Goal: Task Accomplishment & Management: Manage account settings

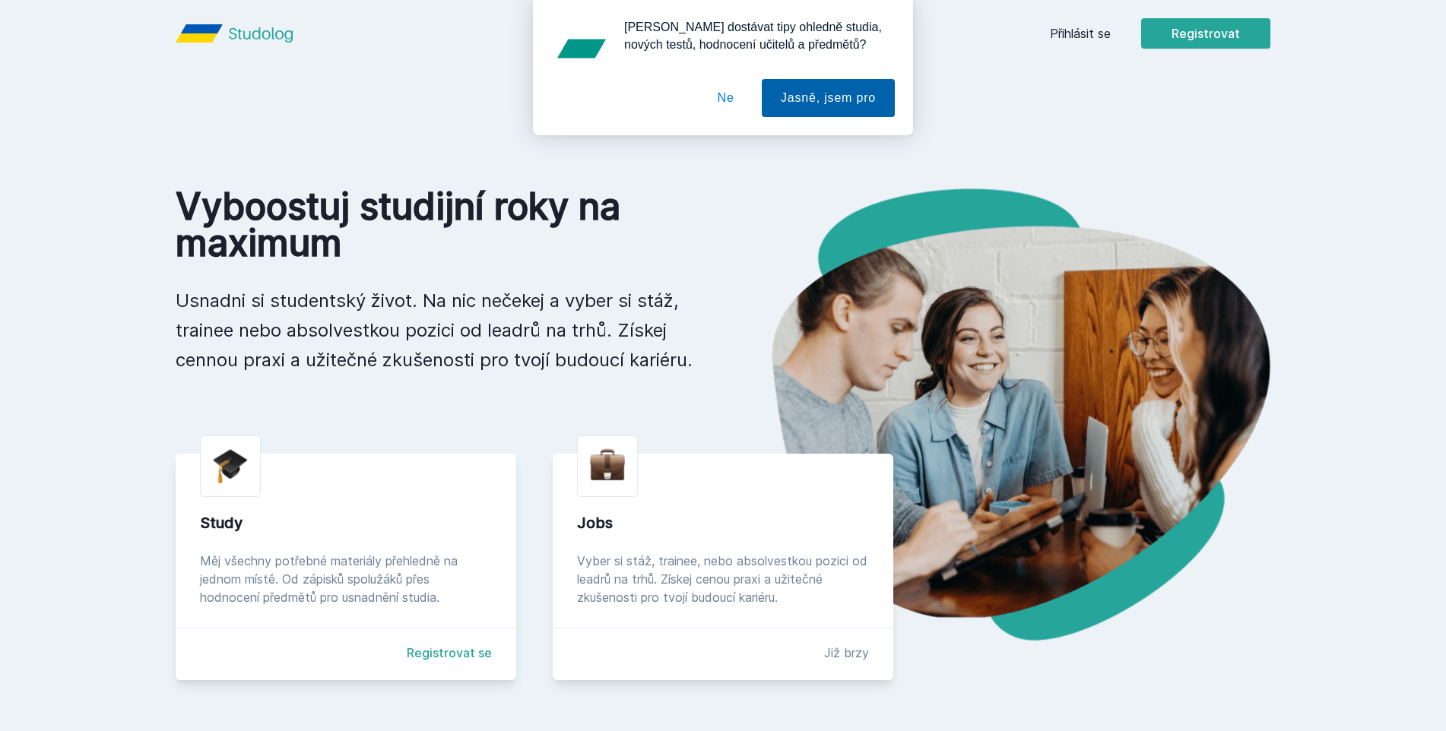
click at [795, 99] on button "Jasně, jsem pro" at bounding box center [828, 98] width 133 height 38
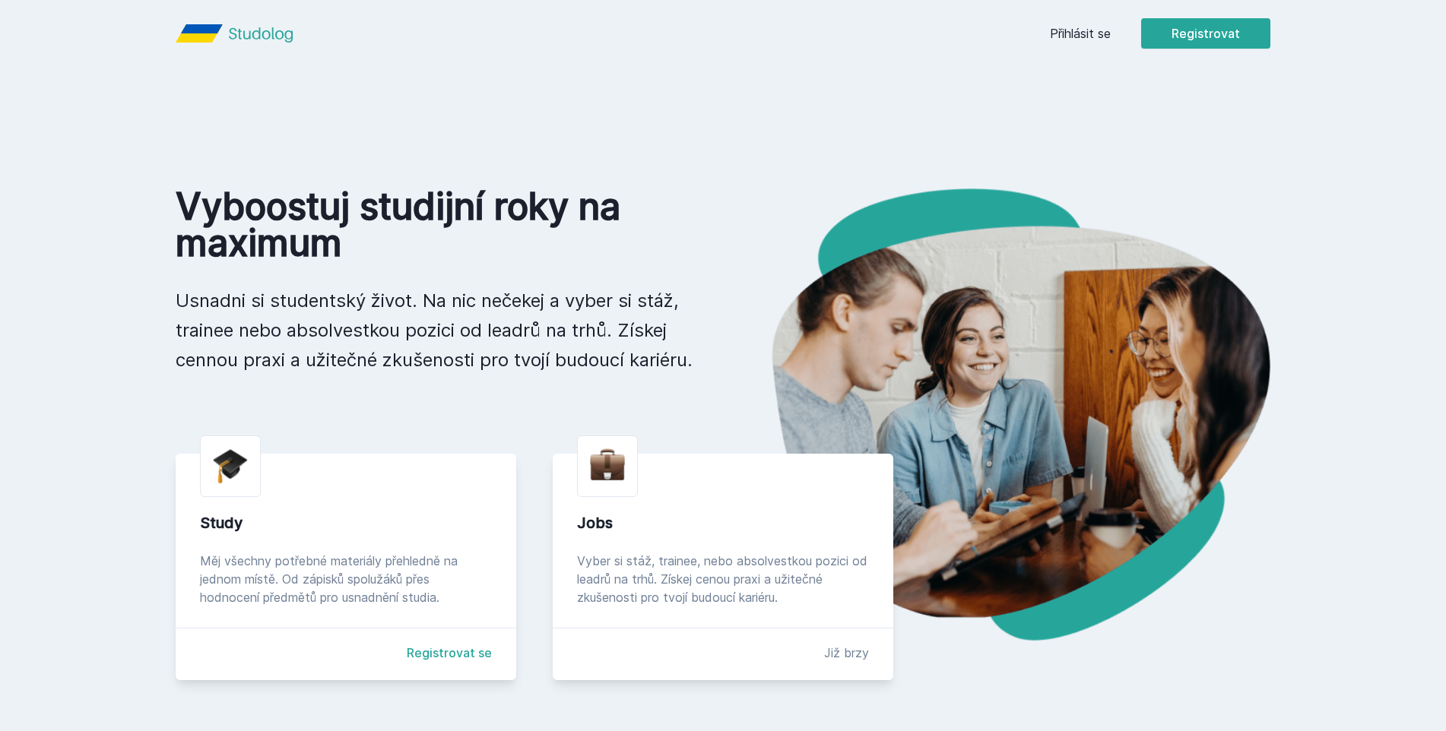
click at [1077, 31] on link "Přihlásit se" at bounding box center [1080, 33] width 61 height 18
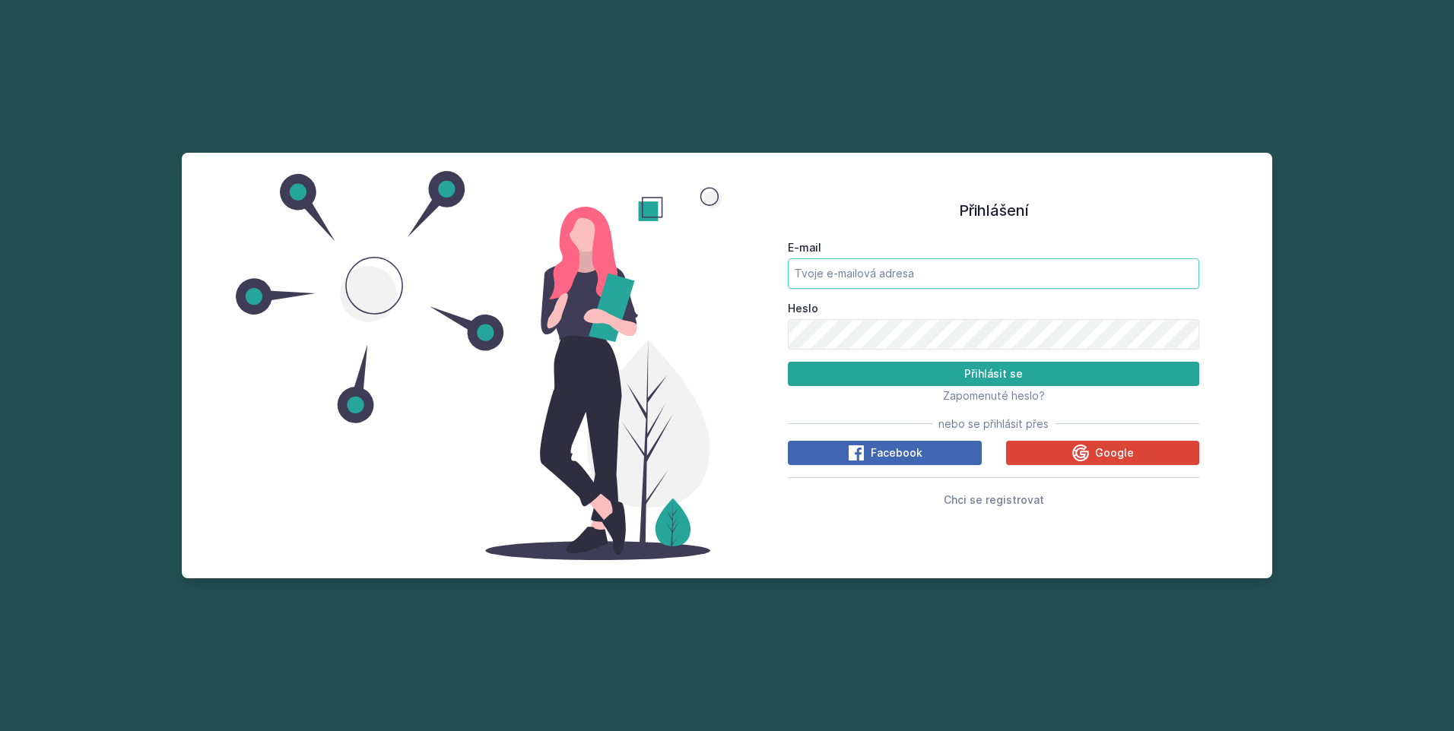
click at [920, 274] on input "E-mail" at bounding box center [993, 273] width 411 height 30
type input "[EMAIL_ADDRESS][DOMAIN_NAME]"
click at [788, 362] on button "Přihlásit se" at bounding box center [993, 374] width 411 height 24
click at [1094, 377] on button "Přihlásit se" at bounding box center [993, 374] width 411 height 24
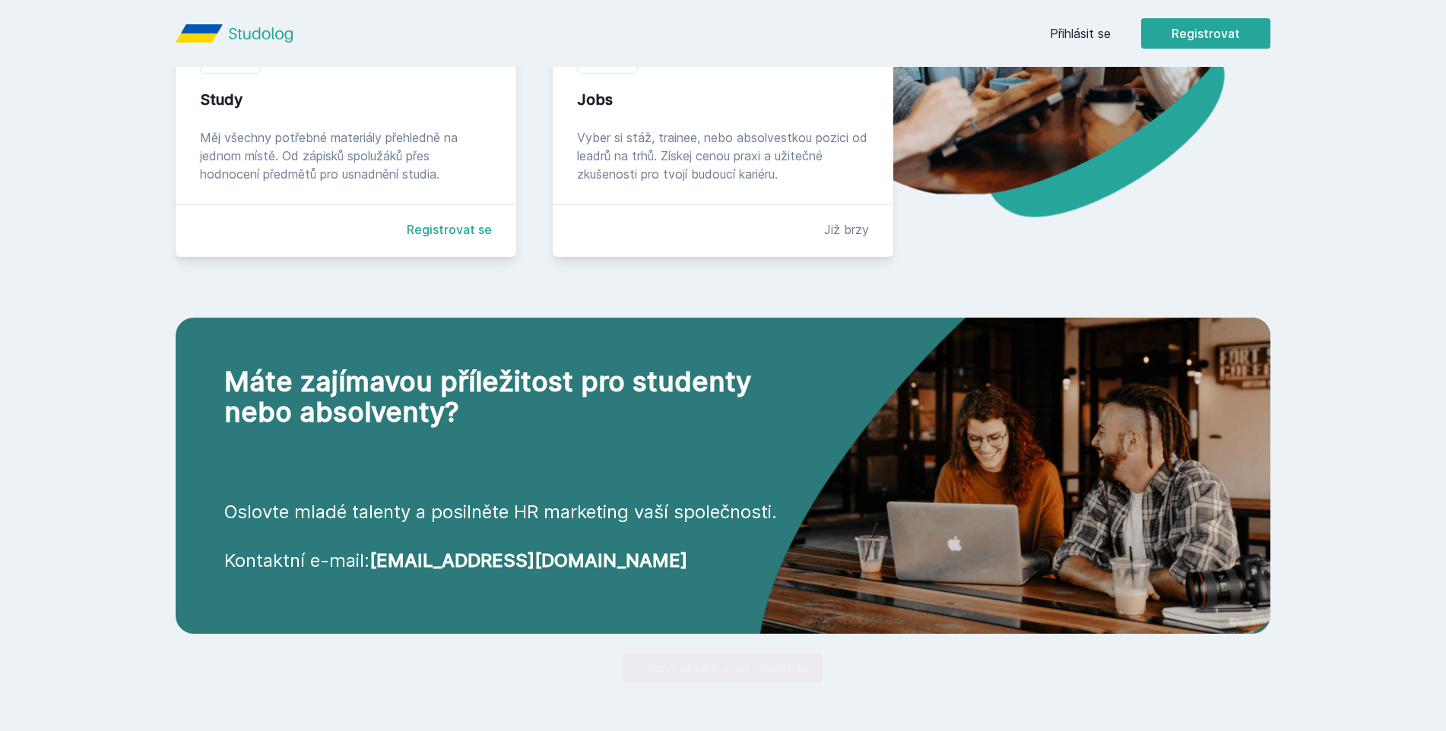
scroll to position [43, 0]
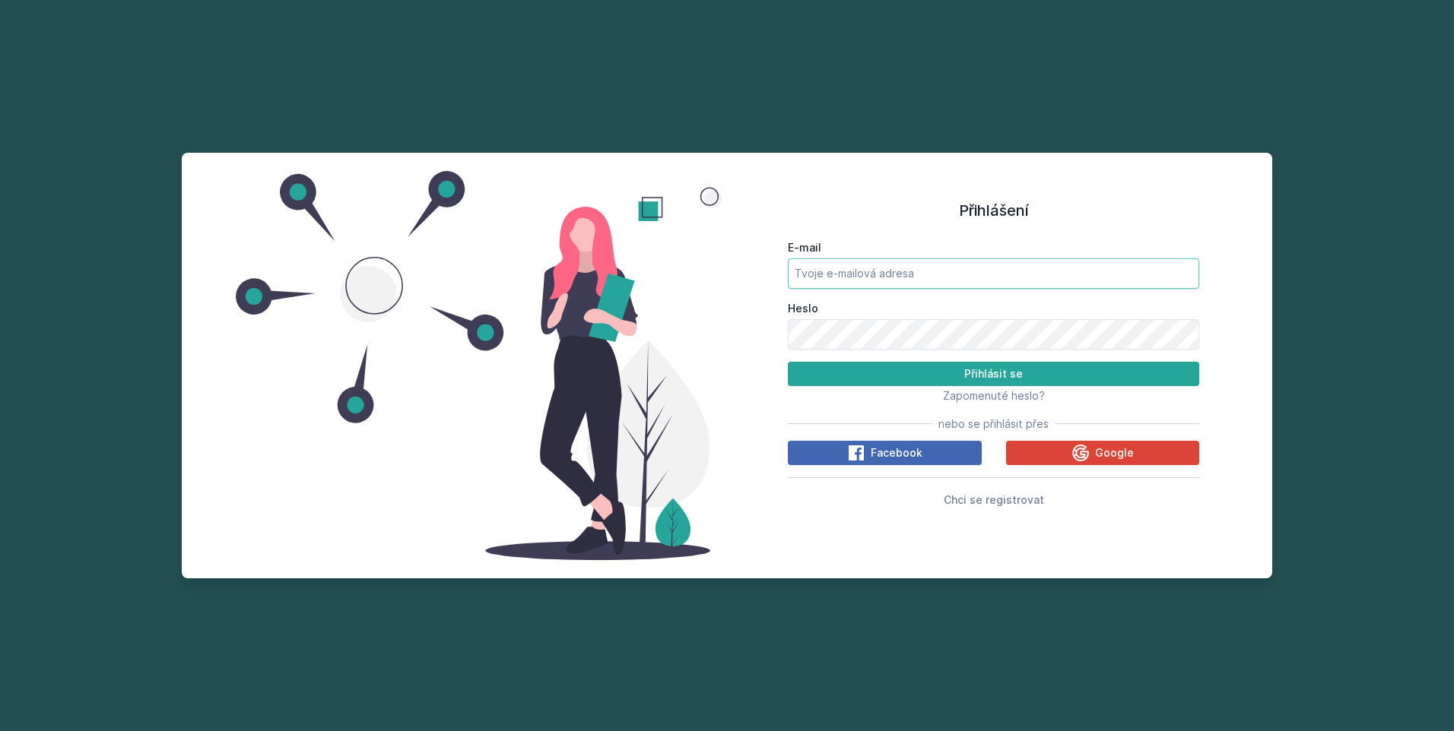
click at [977, 287] on input "E-mail" at bounding box center [993, 273] width 411 height 30
type input "[EMAIL_ADDRESS][DOMAIN_NAME]"
click at [788, 362] on button "Přihlásit se" at bounding box center [993, 374] width 411 height 24
click at [1057, 268] on input "E-mail" at bounding box center [993, 273] width 411 height 30
click at [788, 362] on button "Přihlásit se" at bounding box center [993, 374] width 411 height 24
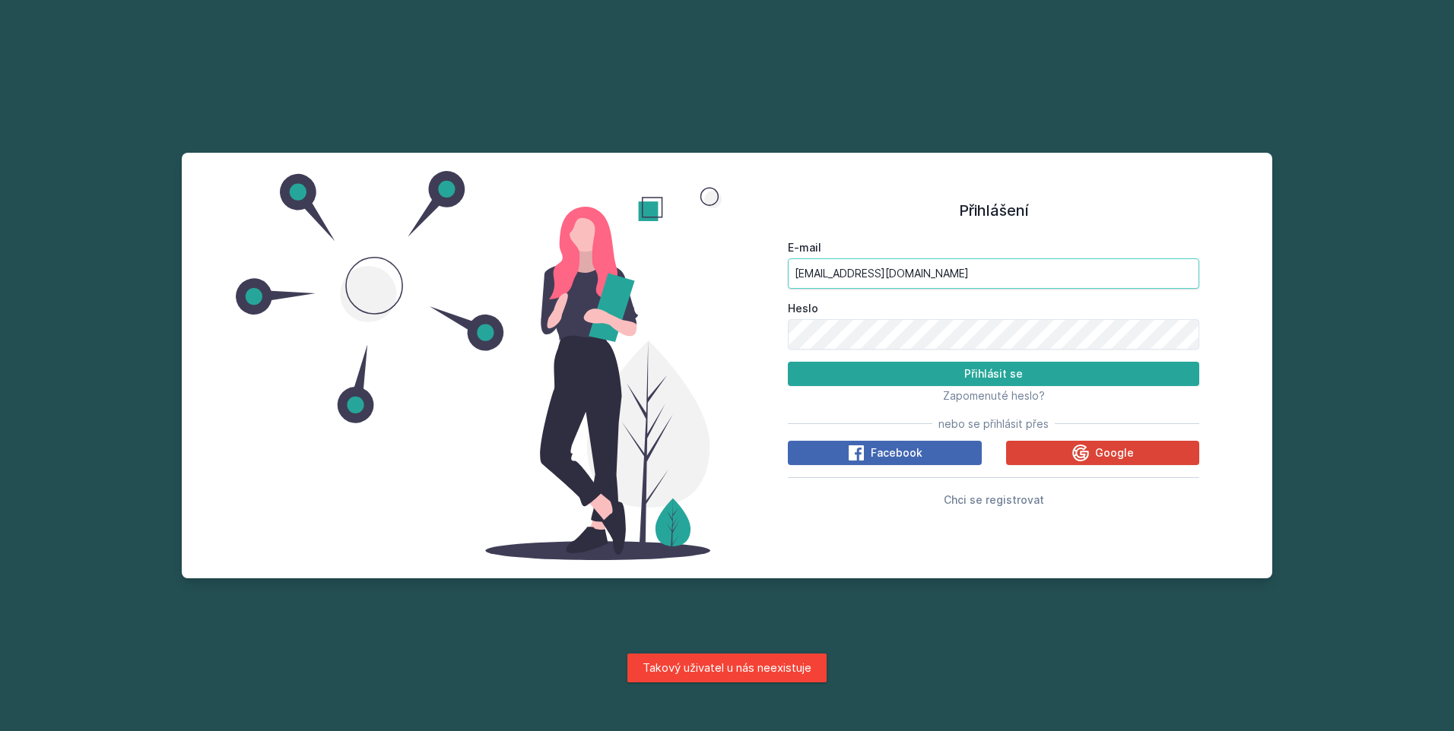
click at [1000, 284] on input "[EMAIL_ADDRESS][DOMAIN_NAME]" at bounding box center [993, 273] width 411 height 30
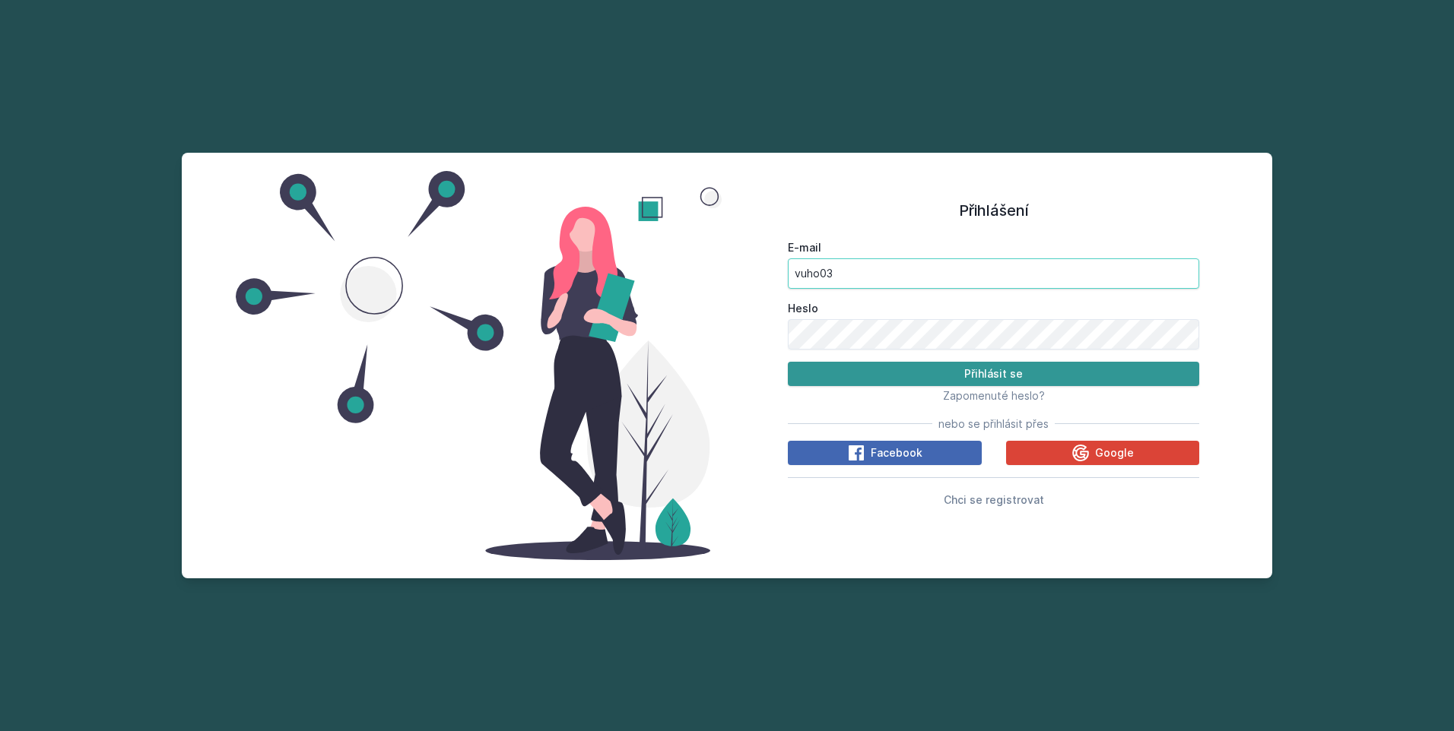
type input "vuho03"
click at [1079, 368] on button "Přihlásit se" at bounding box center [993, 374] width 411 height 24
click at [1032, 374] on button "Přihlásit se" at bounding box center [993, 374] width 411 height 24
